Goal: Information Seeking & Learning: Learn about a topic

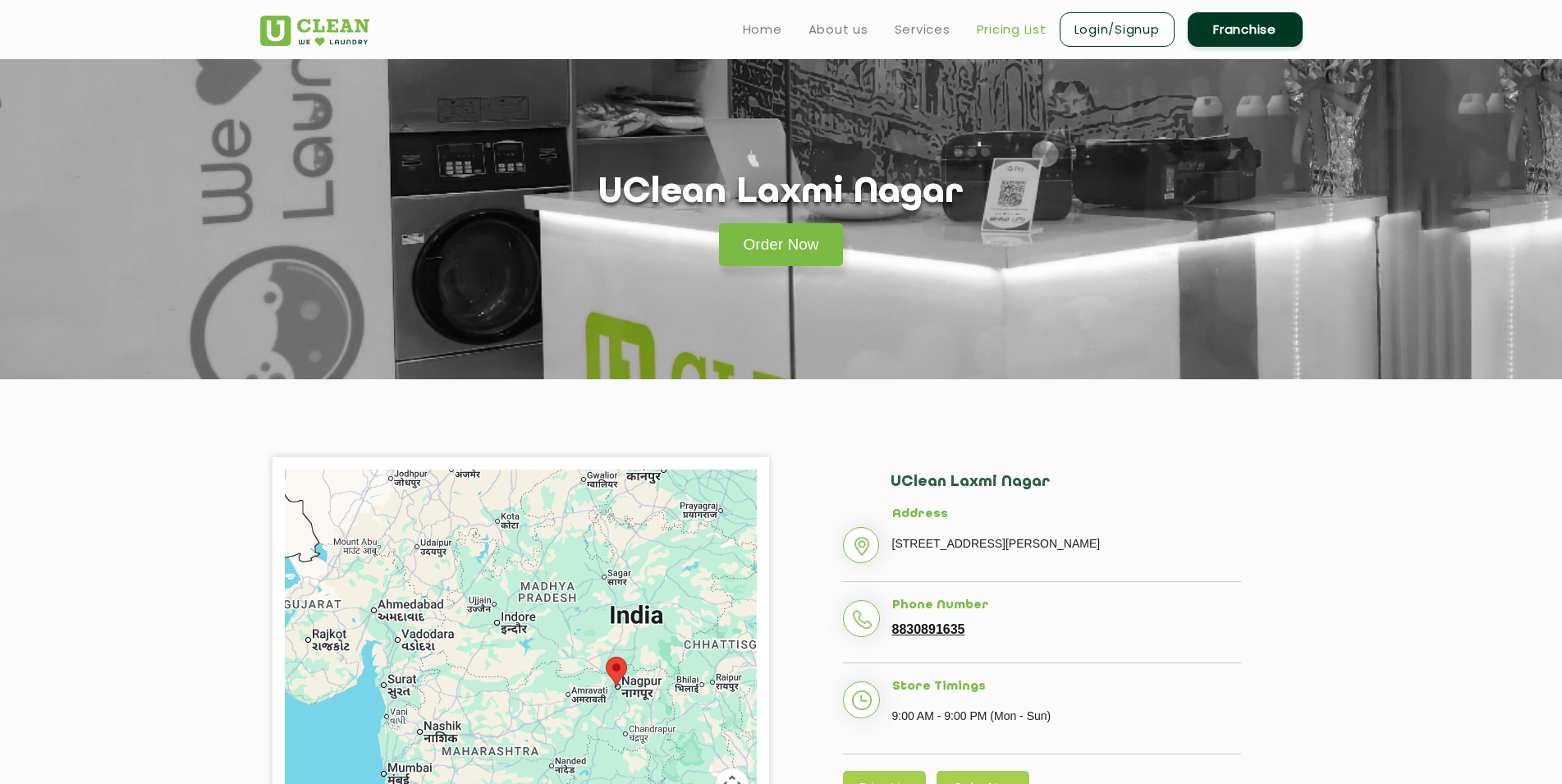
click at [1008, 36] on link "Pricing List" at bounding box center [1011, 30] width 70 height 20
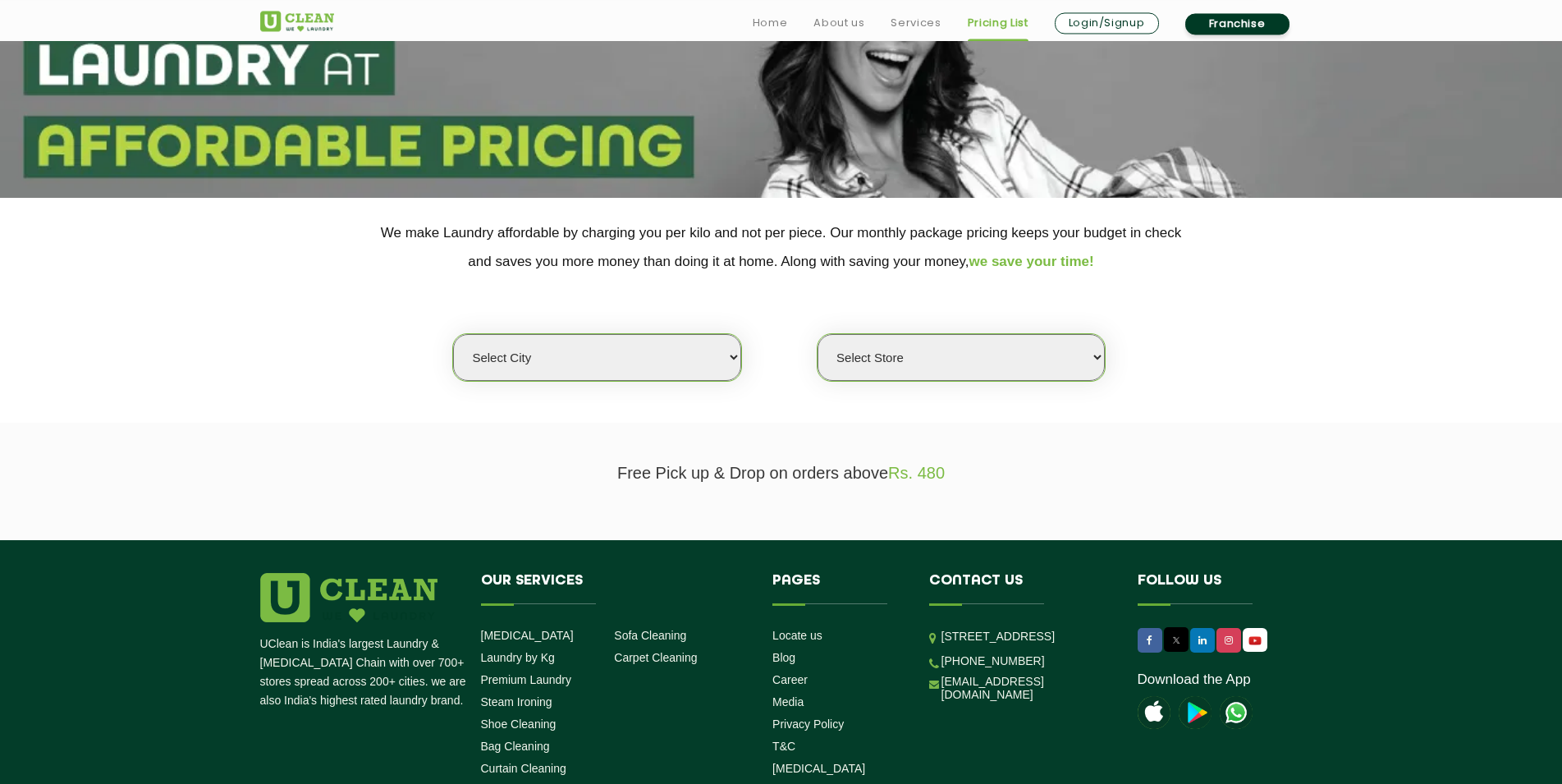
scroll to position [223, 0]
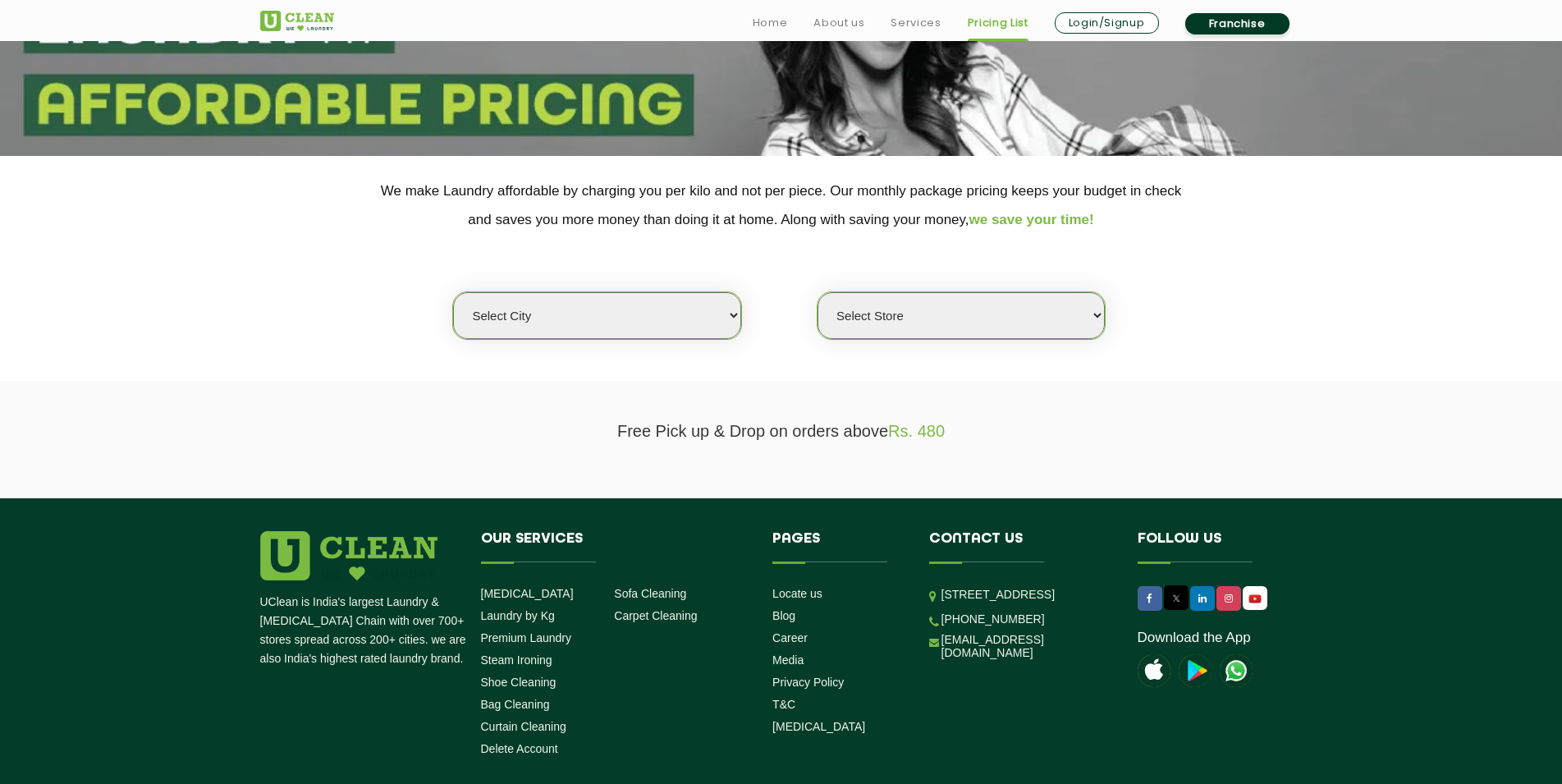
click at [453, 292] on select "Select city [GEOGRAPHIC_DATA] [GEOGRAPHIC_DATA] [GEOGRAPHIC_DATA] [GEOGRAPHIC_D…" at bounding box center [596, 315] width 287 height 46
select select "139"
click option "[GEOGRAPHIC_DATA]" at bounding box center [0, 0] width 0 height 0
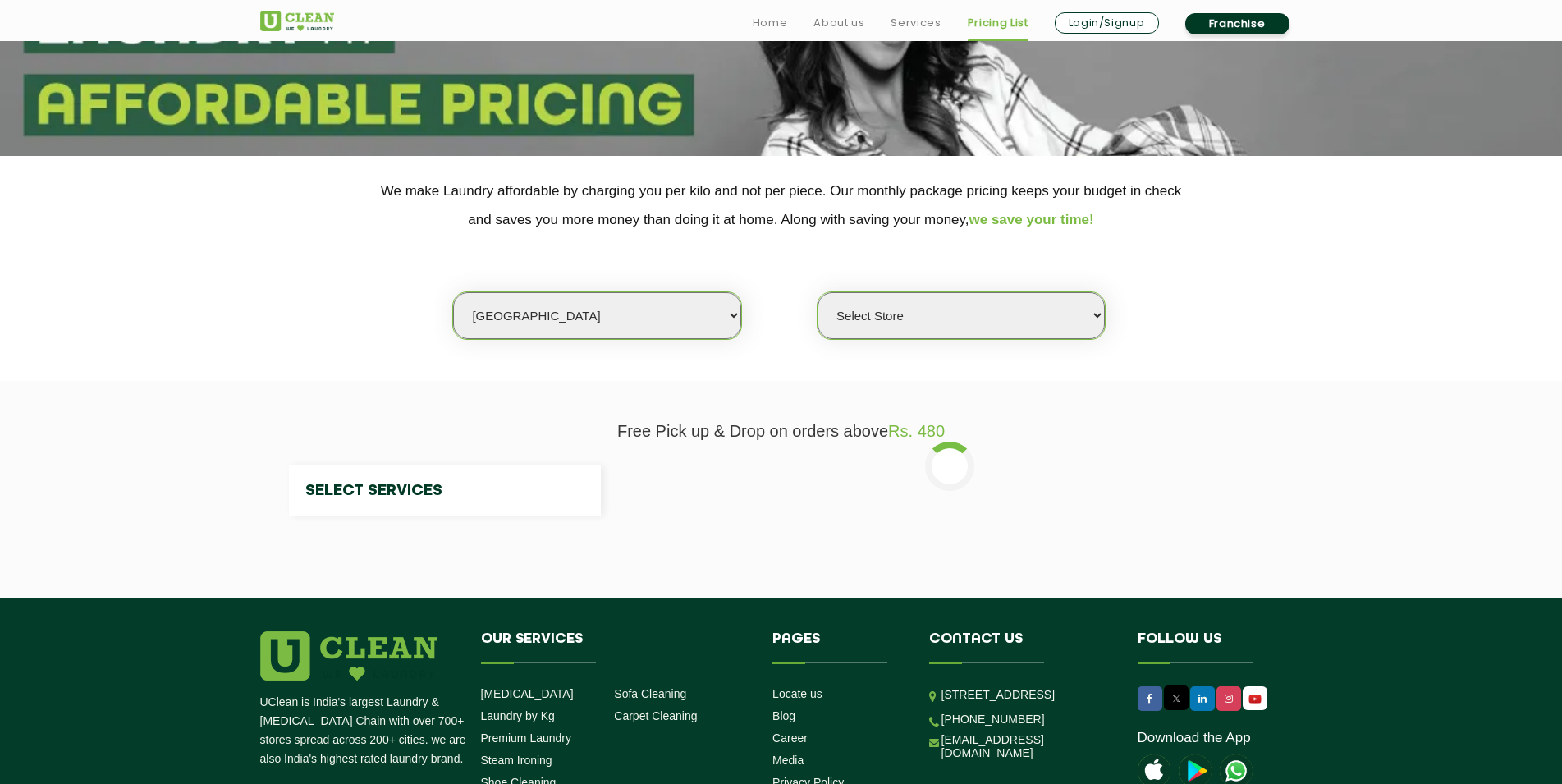
click at [623, 311] on select "Select city [GEOGRAPHIC_DATA] [GEOGRAPHIC_DATA] [GEOGRAPHIC_DATA] [GEOGRAPHIC_D…" at bounding box center [596, 315] width 287 height 46
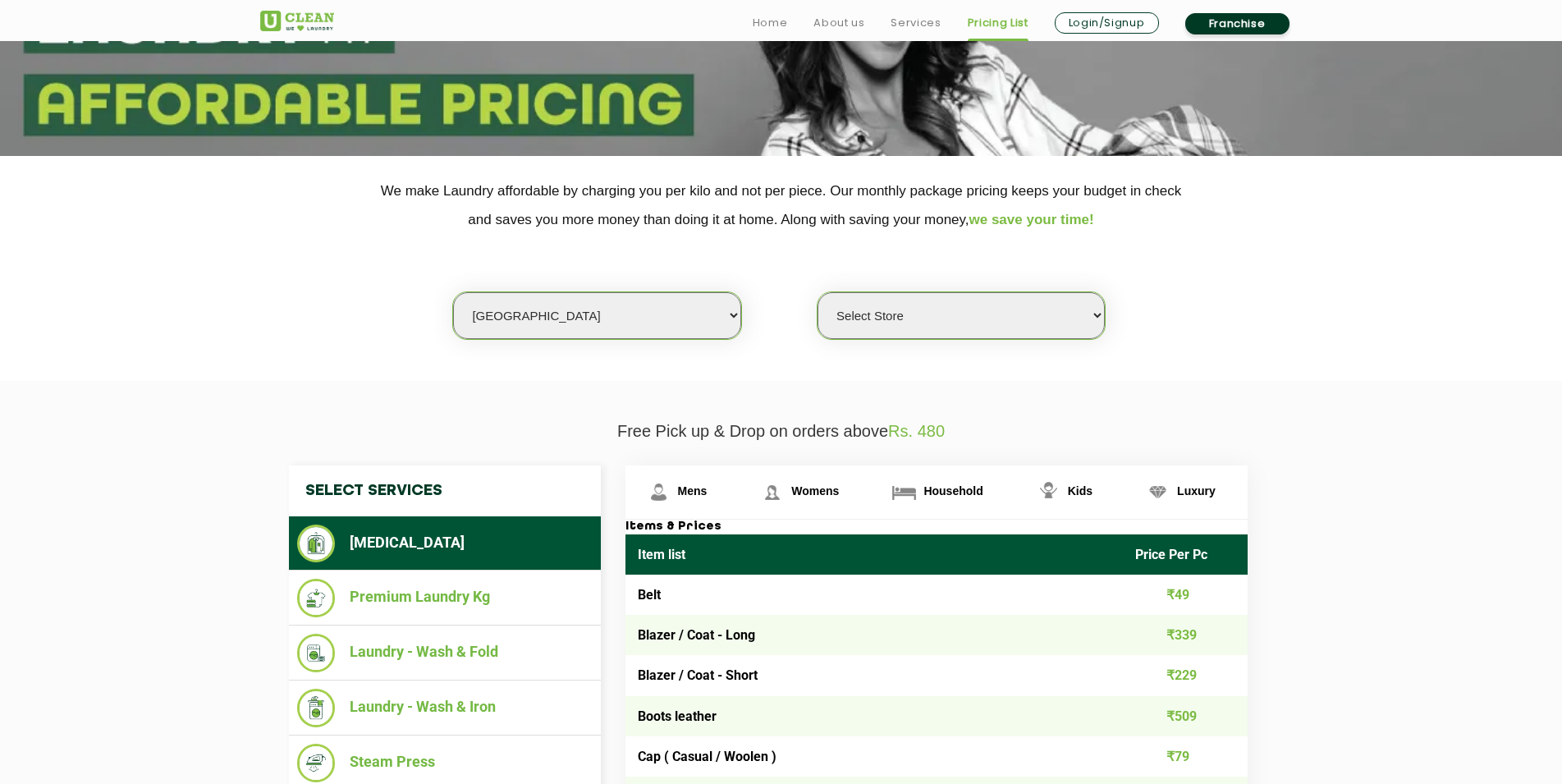
click at [817, 292] on select "Select Store [GEOGRAPHIC_DATA]" at bounding box center [960, 315] width 287 height 46
select select "403"
click option "UClean Laxmi Nagar" at bounding box center [0, 0] width 0 height 0
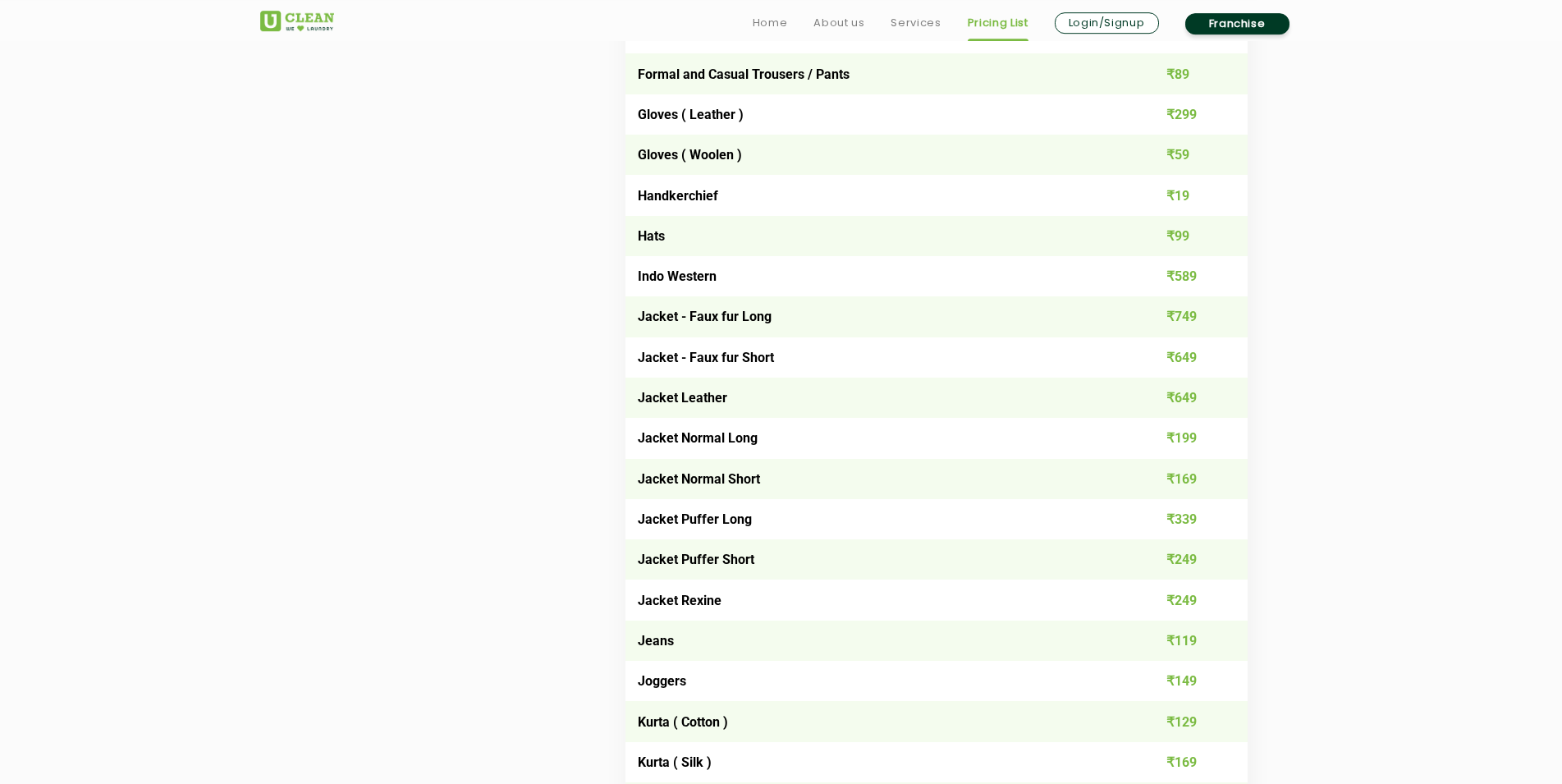
scroll to position [1116, 0]
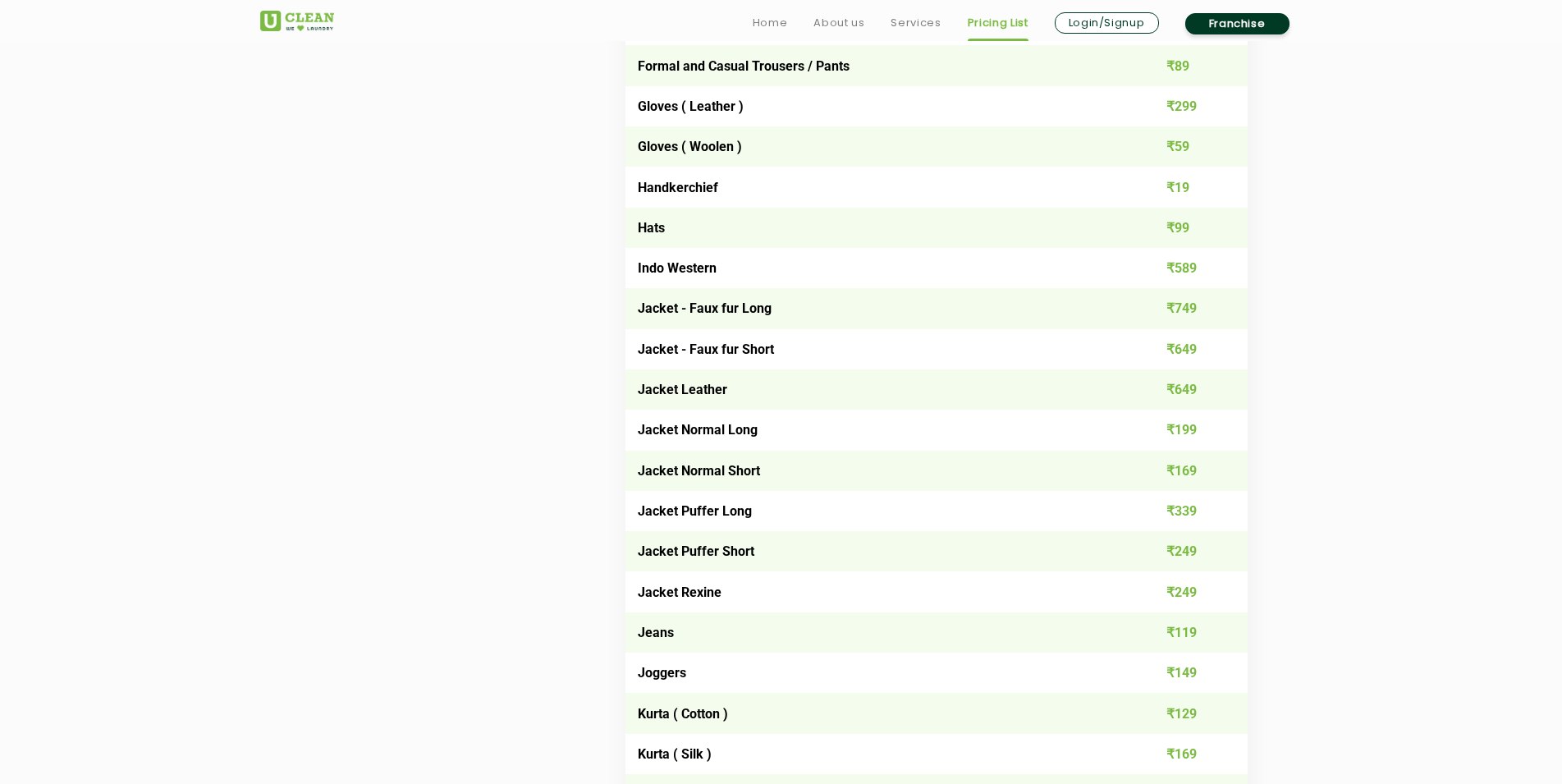
click at [685, 628] on td "Jeans" at bounding box center [874, 632] width 498 height 40
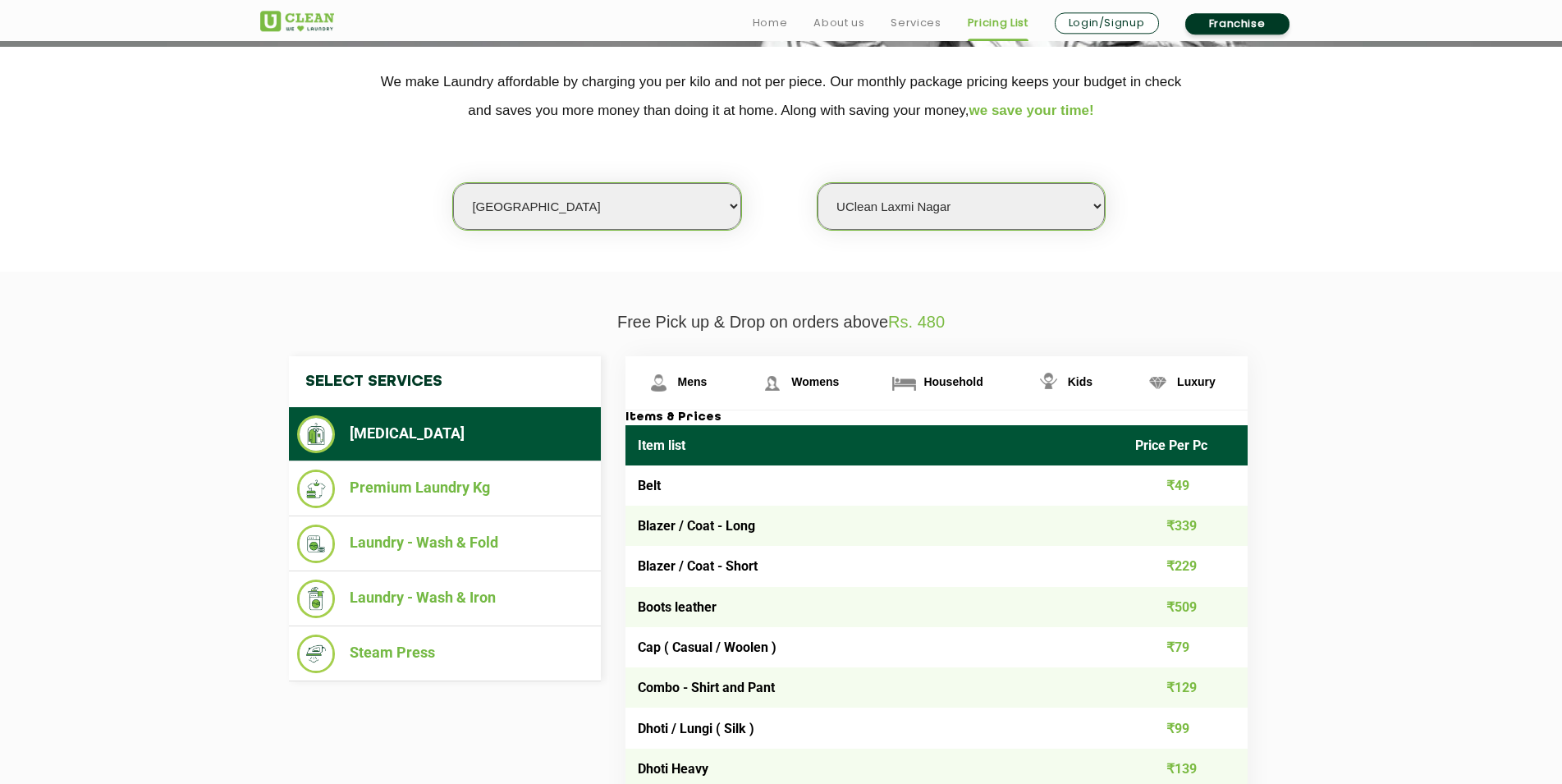
scroll to position [447, 0]
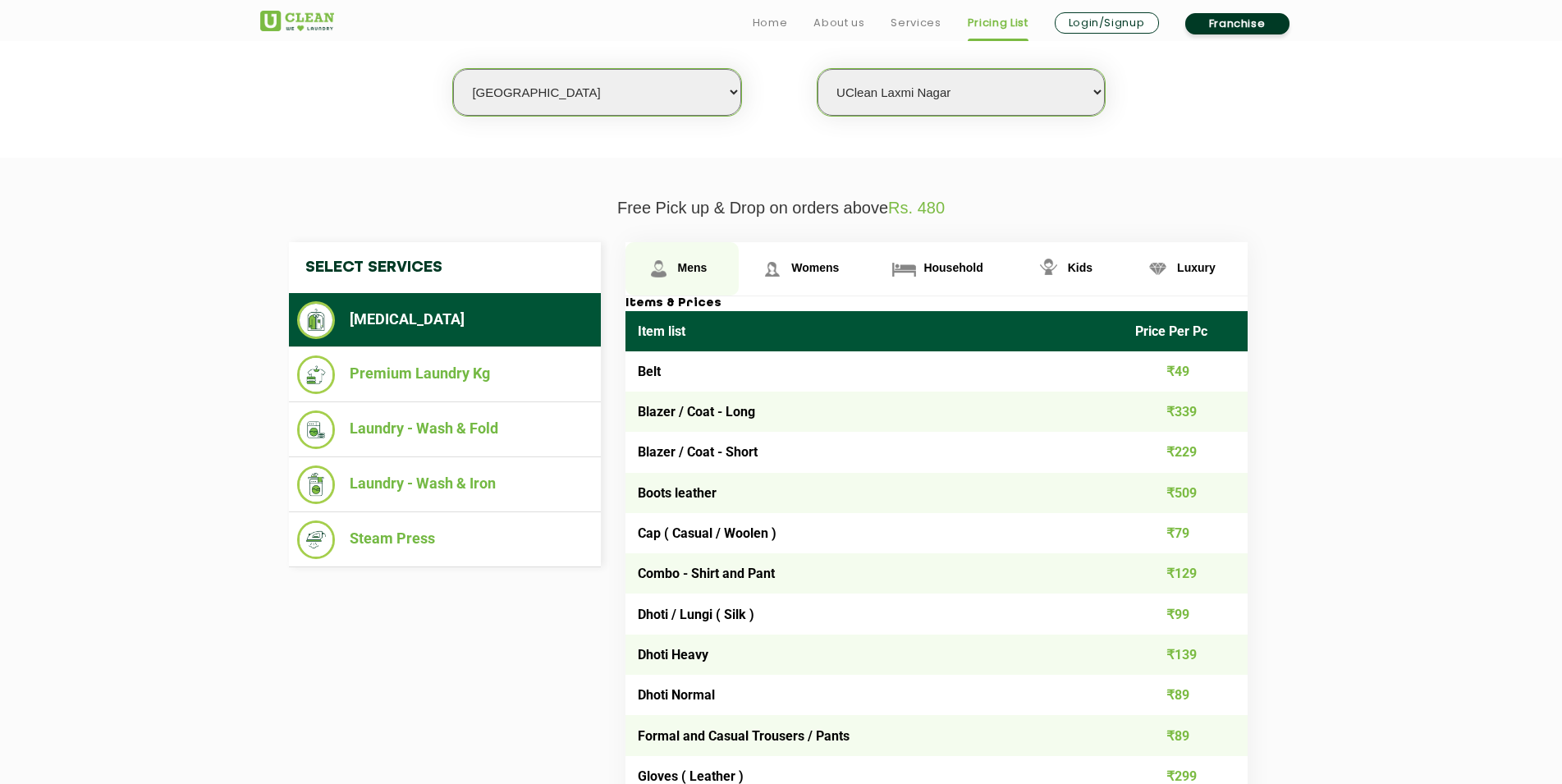
click at [687, 251] on link "Mens" at bounding box center [682, 269] width 114 height 54
click at [687, 266] on span "Mens" at bounding box center [692, 267] width 29 height 13
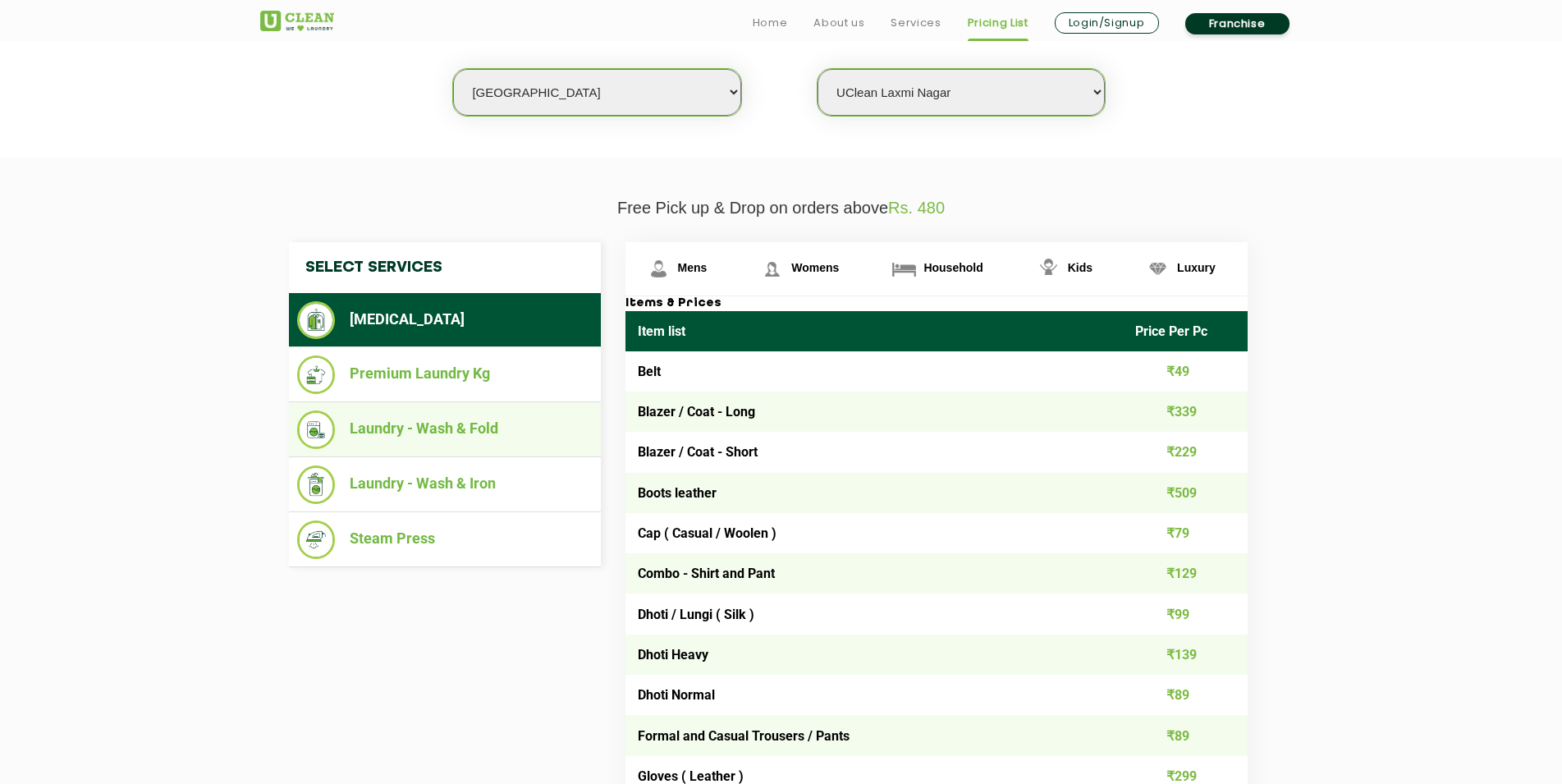
click at [449, 442] on li "Laundry - Wash & Fold" at bounding box center [445, 429] width 295 height 38
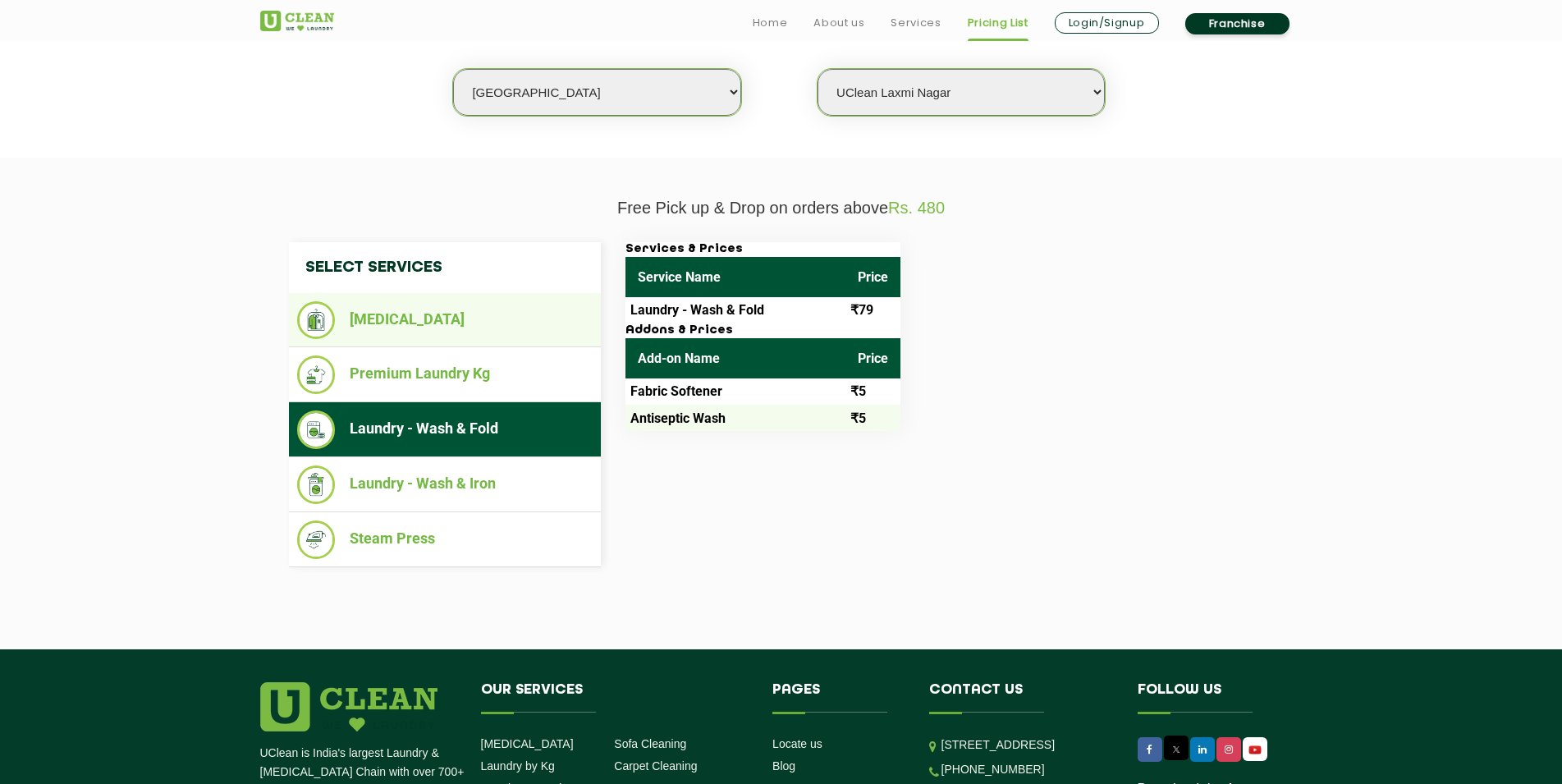
click at [379, 328] on li "[MEDICAL_DATA]" at bounding box center [445, 319] width 295 height 37
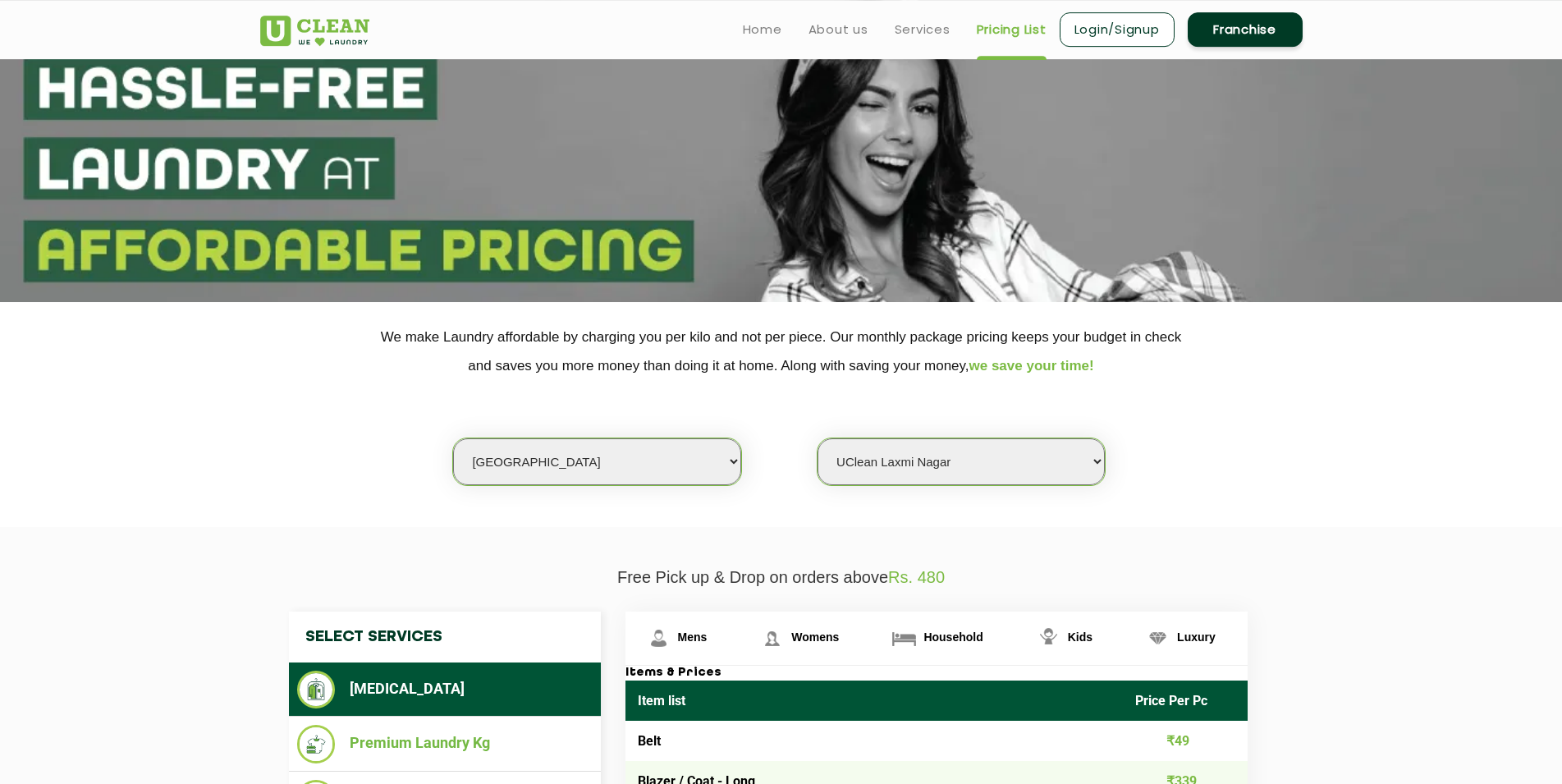
scroll to position [0, 0]
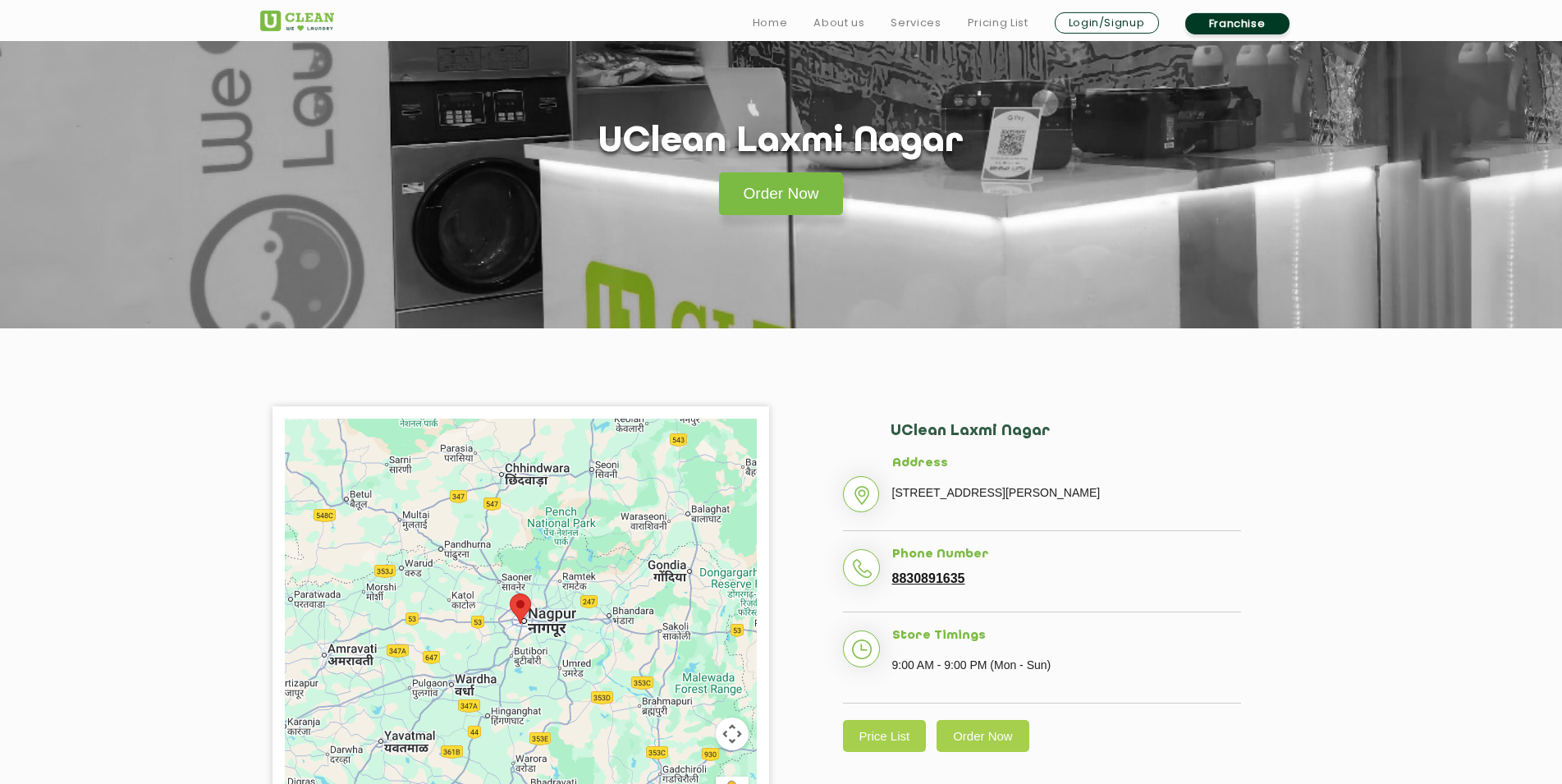
scroll to position [111, 0]
